Goal: Transaction & Acquisition: Book appointment/travel/reservation

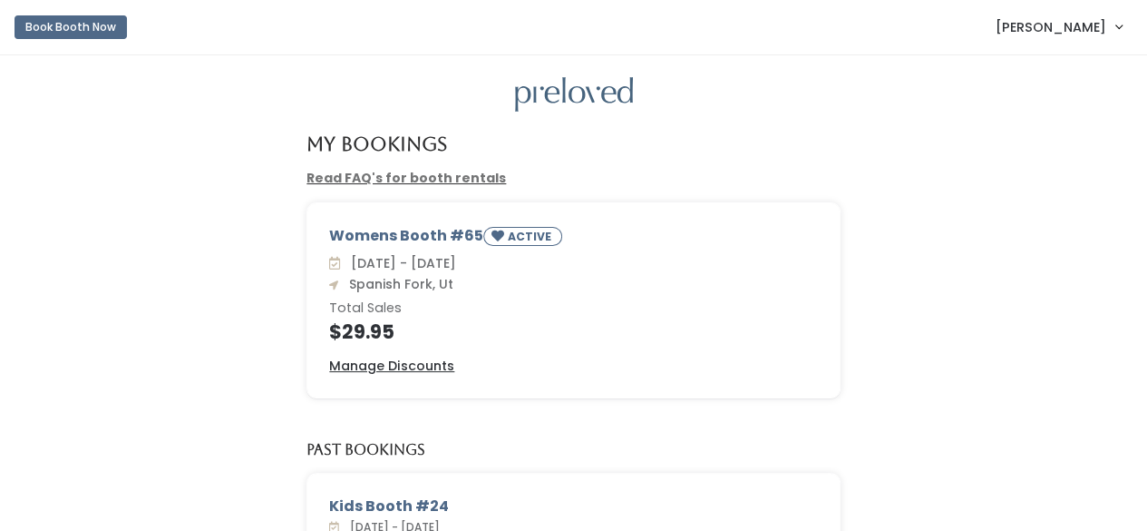
click at [107, 13] on link "Book Booth Now" at bounding box center [71, 27] width 112 height 40
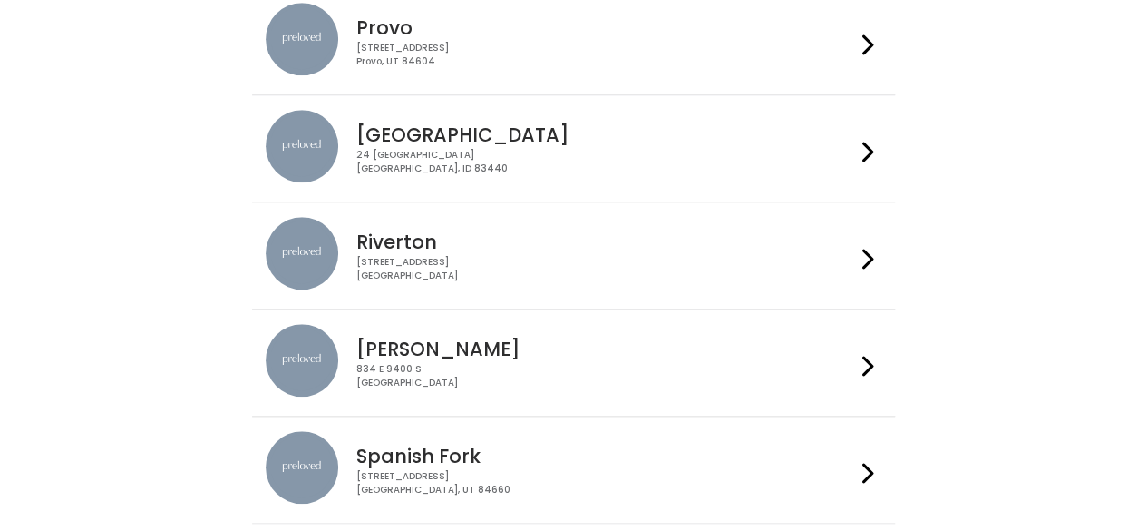
scroll to position [726, 0]
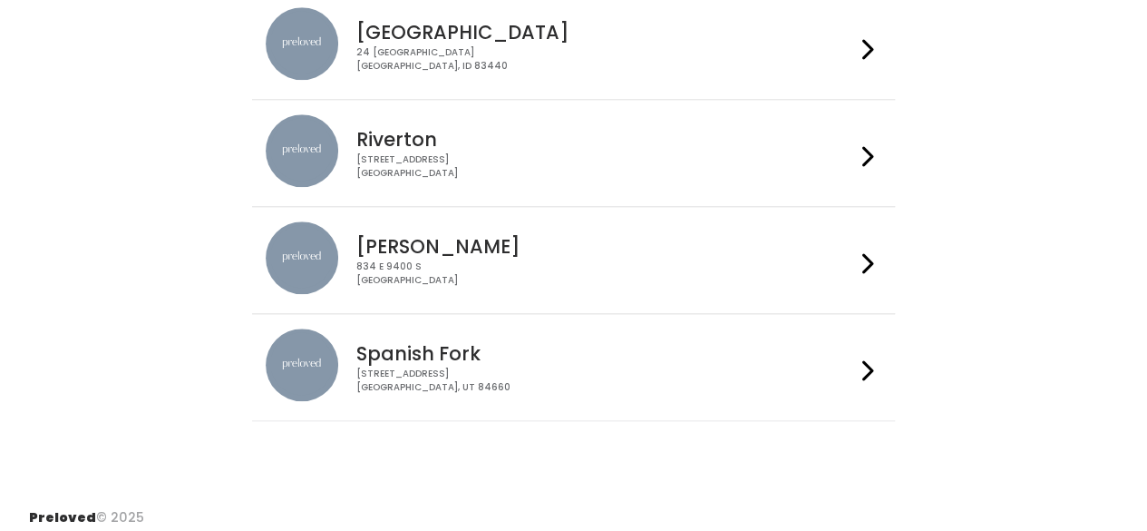
click at [499, 369] on div "244 N Main St Spanish Fork, UT 84660" at bounding box center [605, 380] width 499 height 26
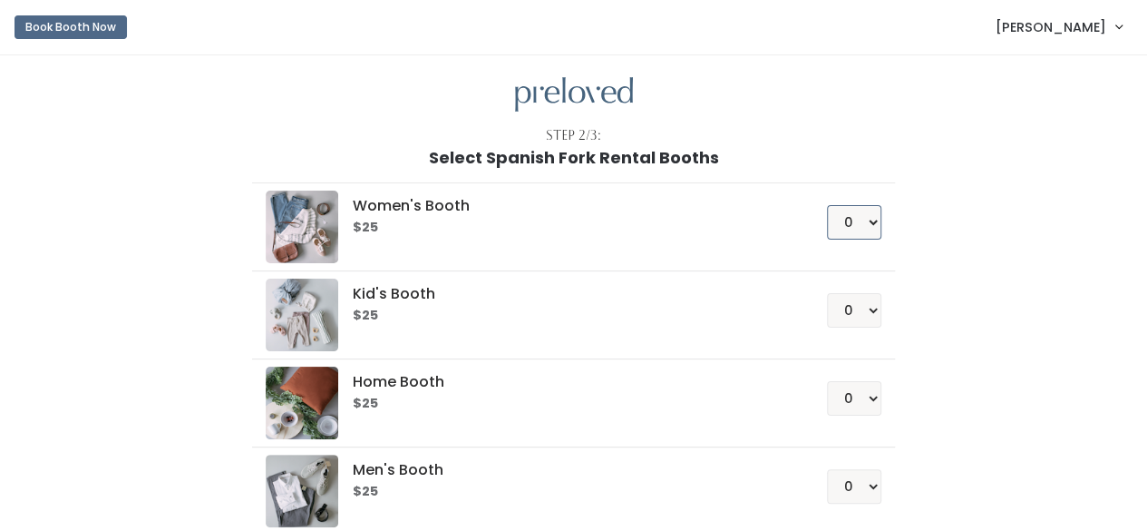
click at [836, 221] on select "0 1 2 3 4" at bounding box center [854, 222] width 54 height 34
select select "1"
click at [828, 205] on select "0 1 2 3 4" at bounding box center [854, 222] width 54 height 34
click at [924, 247] on div "Women's Booth $25 0 1 2 3 4 Kid's Booth $25 0 1 2 3 4 0" at bounding box center [574, 381] width 998 height 428
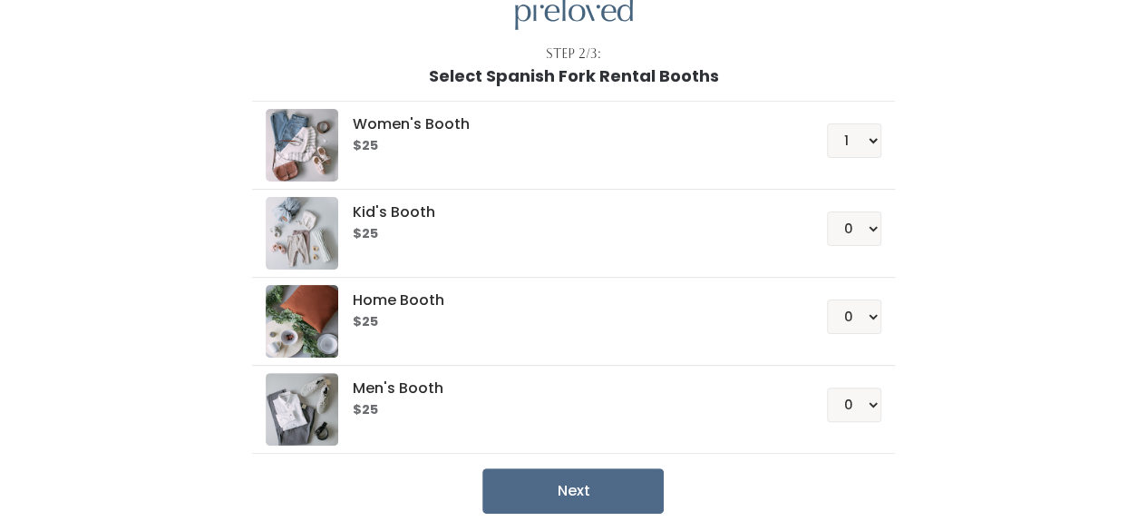
scroll to position [151, 0]
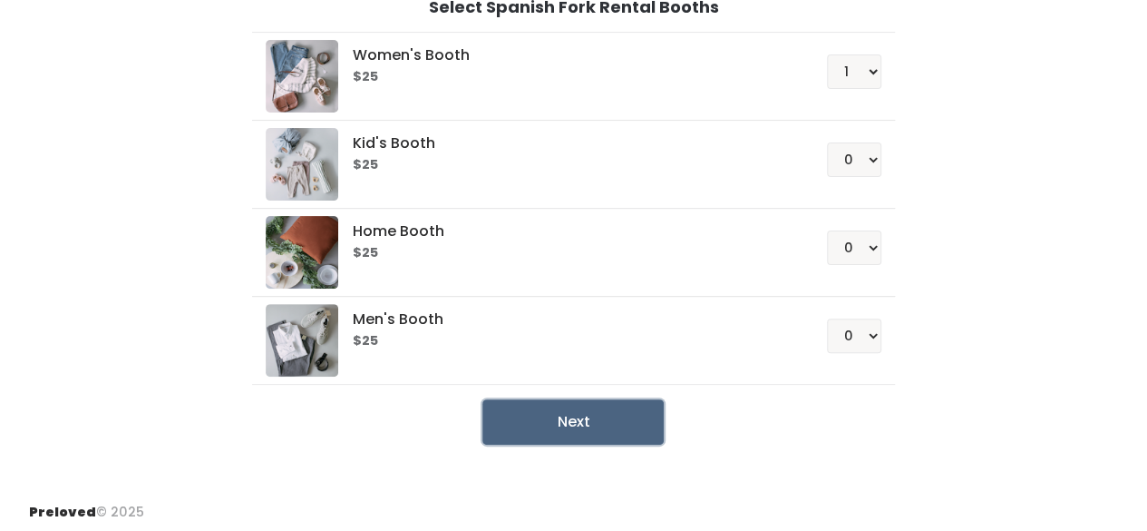
drag, startPoint x: 574, startPoint y: 409, endPoint x: 643, endPoint y: 409, distance: 68.9
click at [574, 409] on button "Next" at bounding box center [573, 421] width 181 height 45
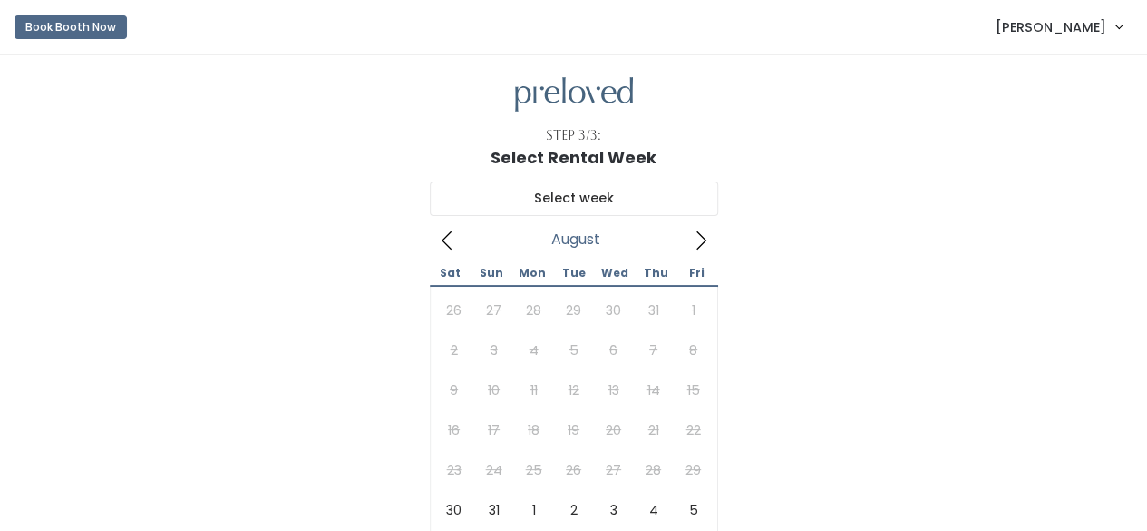
click at [693, 240] on icon at bounding box center [701, 240] width 20 height 20
click at [440, 233] on icon at bounding box center [447, 240] width 20 height 20
